Goal: Use online tool/utility: Utilize a website feature to perform a specific function

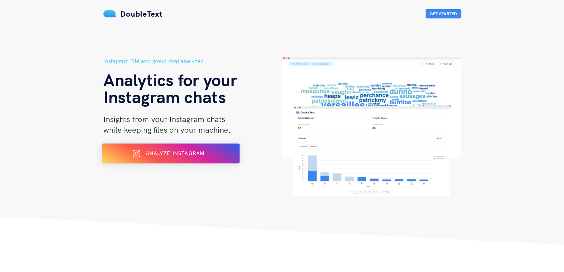
click at [168, 149] on div "Analyze Instagram" at bounding box center [170, 153] width 112 height 11
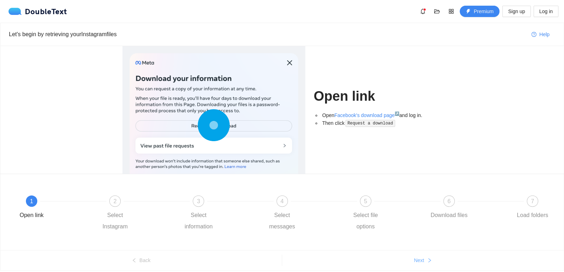
click at [403, 257] on button "Next" at bounding box center [423, 260] width 282 height 11
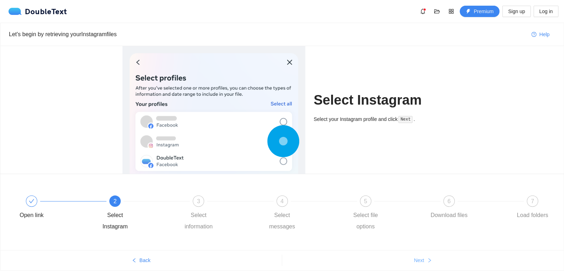
click at [403, 257] on button "Next" at bounding box center [423, 260] width 282 height 11
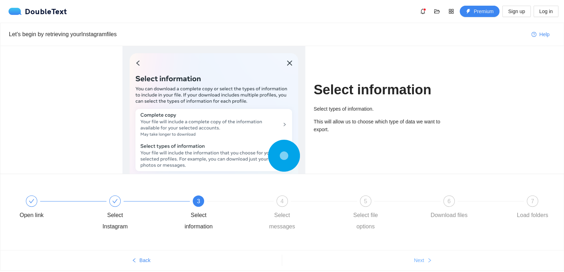
click at [403, 257] on button "Next" at bounding box center [423, 260] width 282 height 11
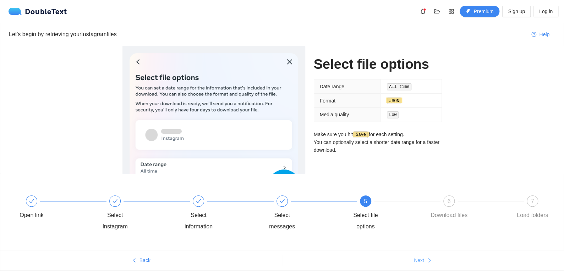
click at [403, 257] on button "Next" at bounding box center [423, 260] width 282 height 11
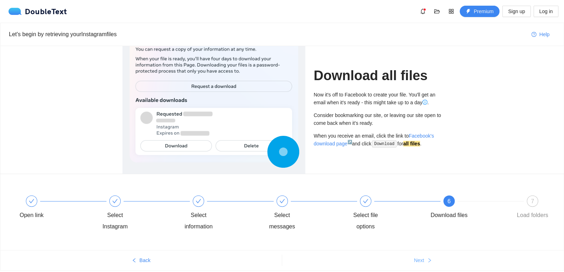
click at [403, 257] on button "Next" at bounding box center [423, 260] width 282 height 11
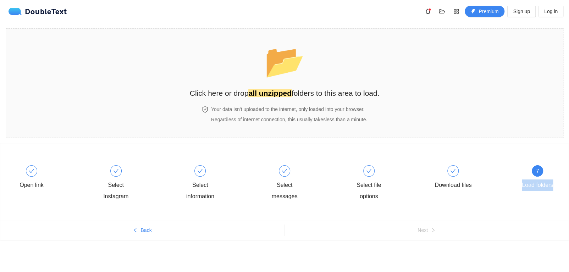
click at [403, 257] on div "Open link Select Instagram Select information Select messages Select file optio…" at bounding box center [284, 206] width 569 height 124
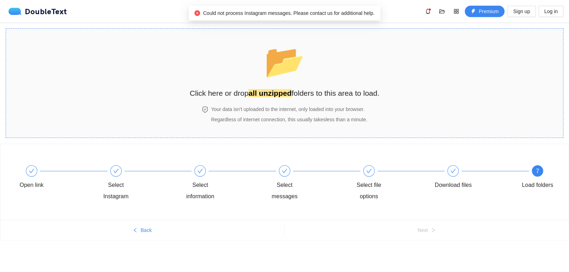
click at [245, 104] on div "📂 Click here or drop all unzipped folders to this area to load. Your data isn't…" at bounding box center [285, 83] width 190 height 95
